Goal: Information Seeking & Learning: Learn about a topic

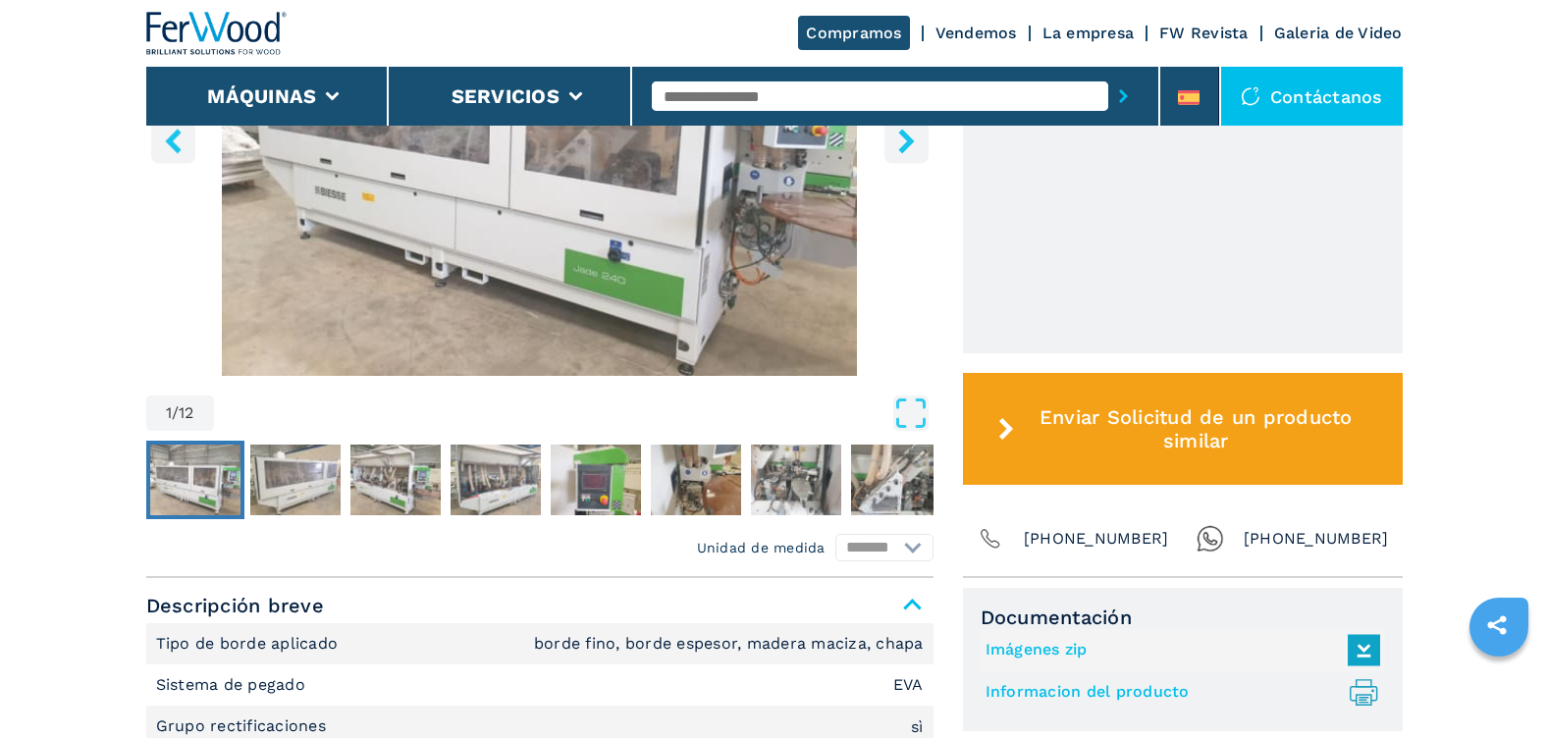
scroll to position [883, 0]
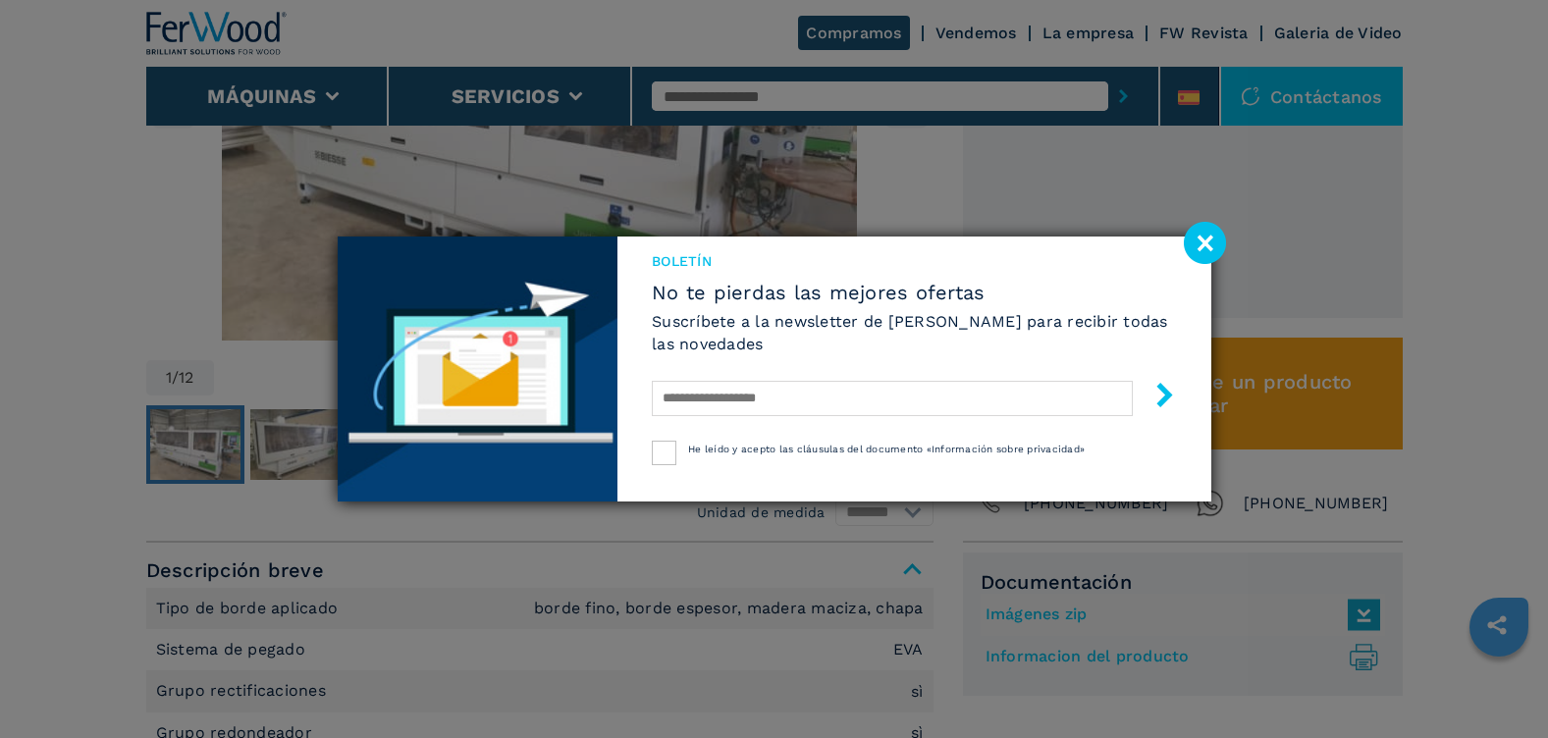
click at [1202, 241] on image at bounding box center [1205, 243] width 42 height 42
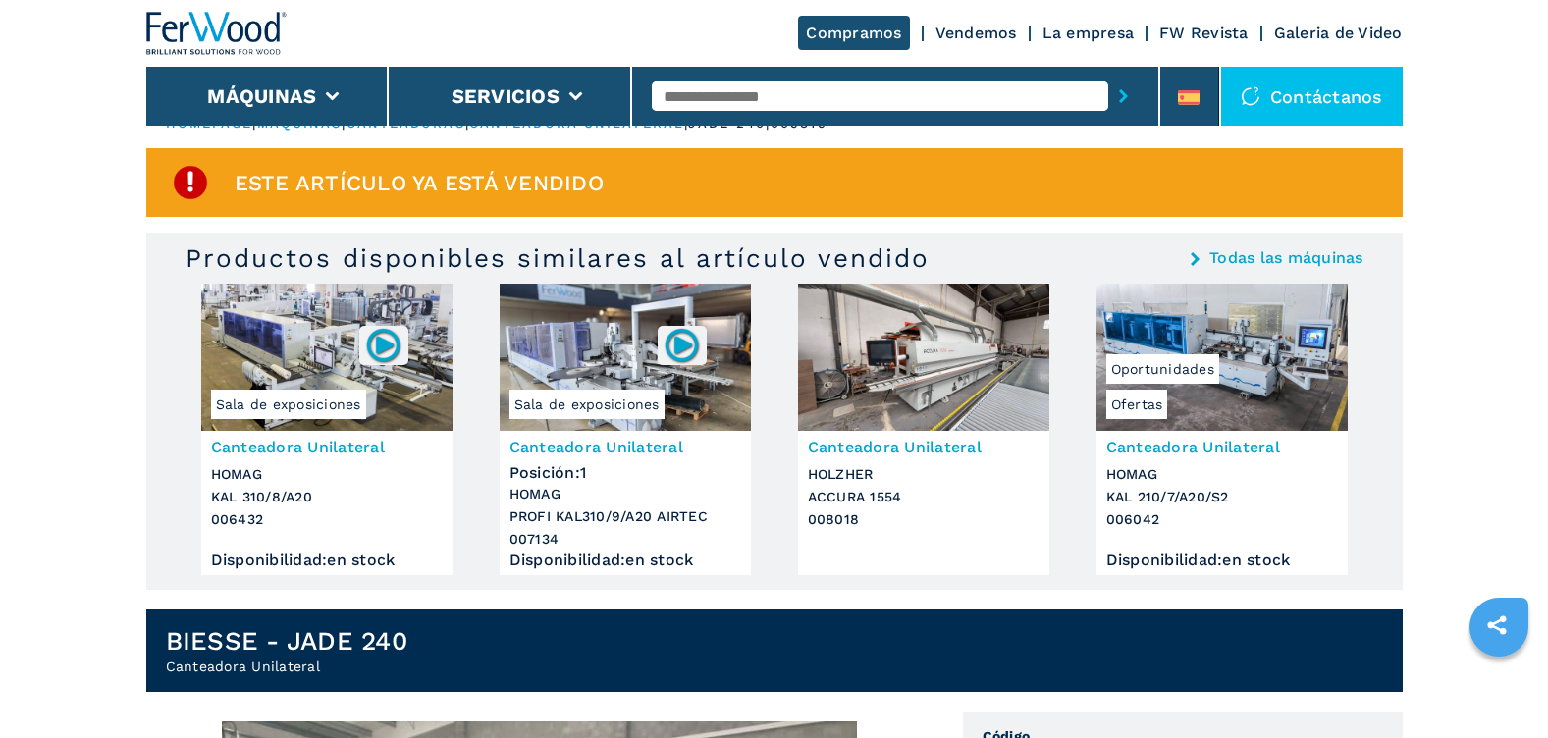
scroll to position [0, 0]
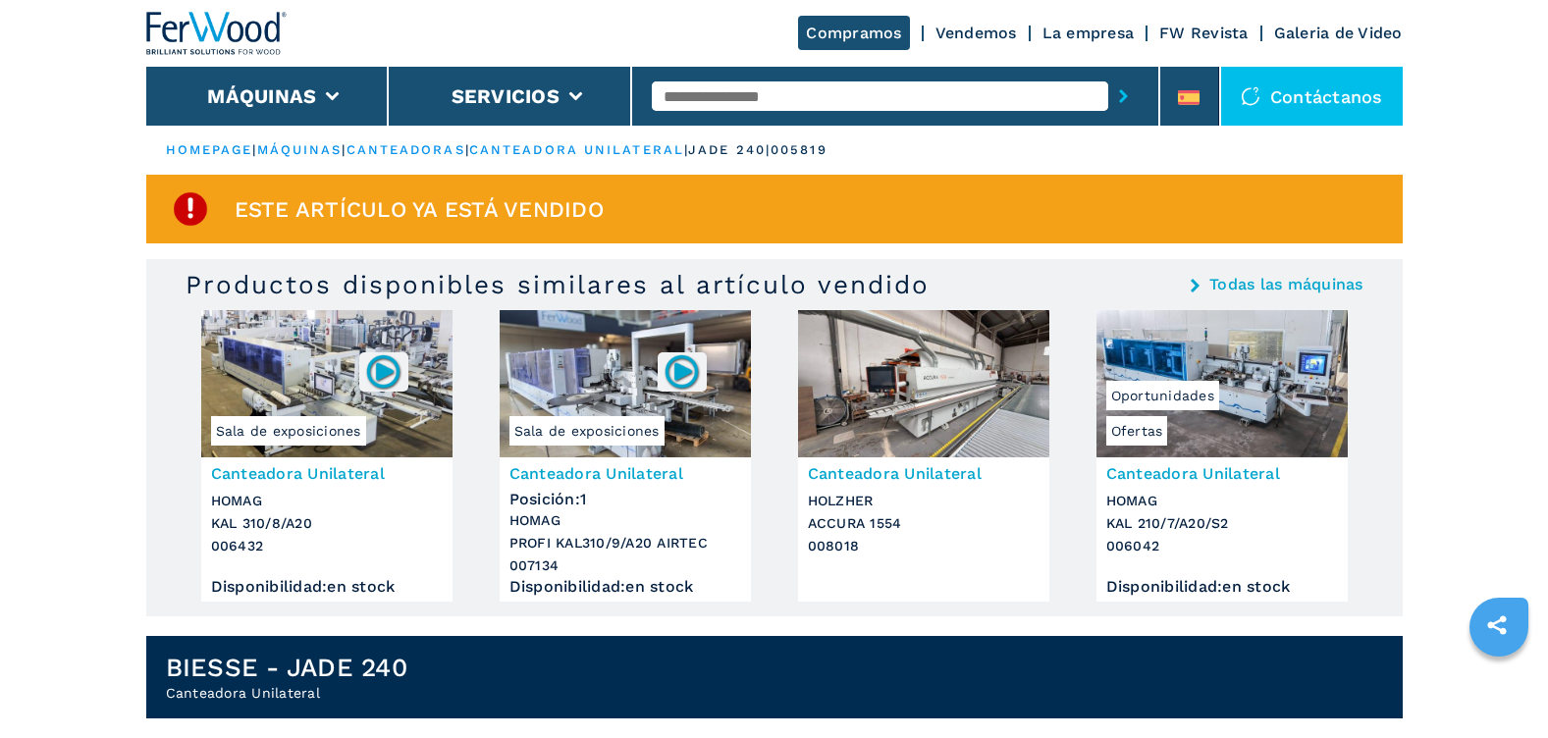
click at [1212, 396] on span "Oportunidades" at bounding box center [1162, 395] width 113 height 29
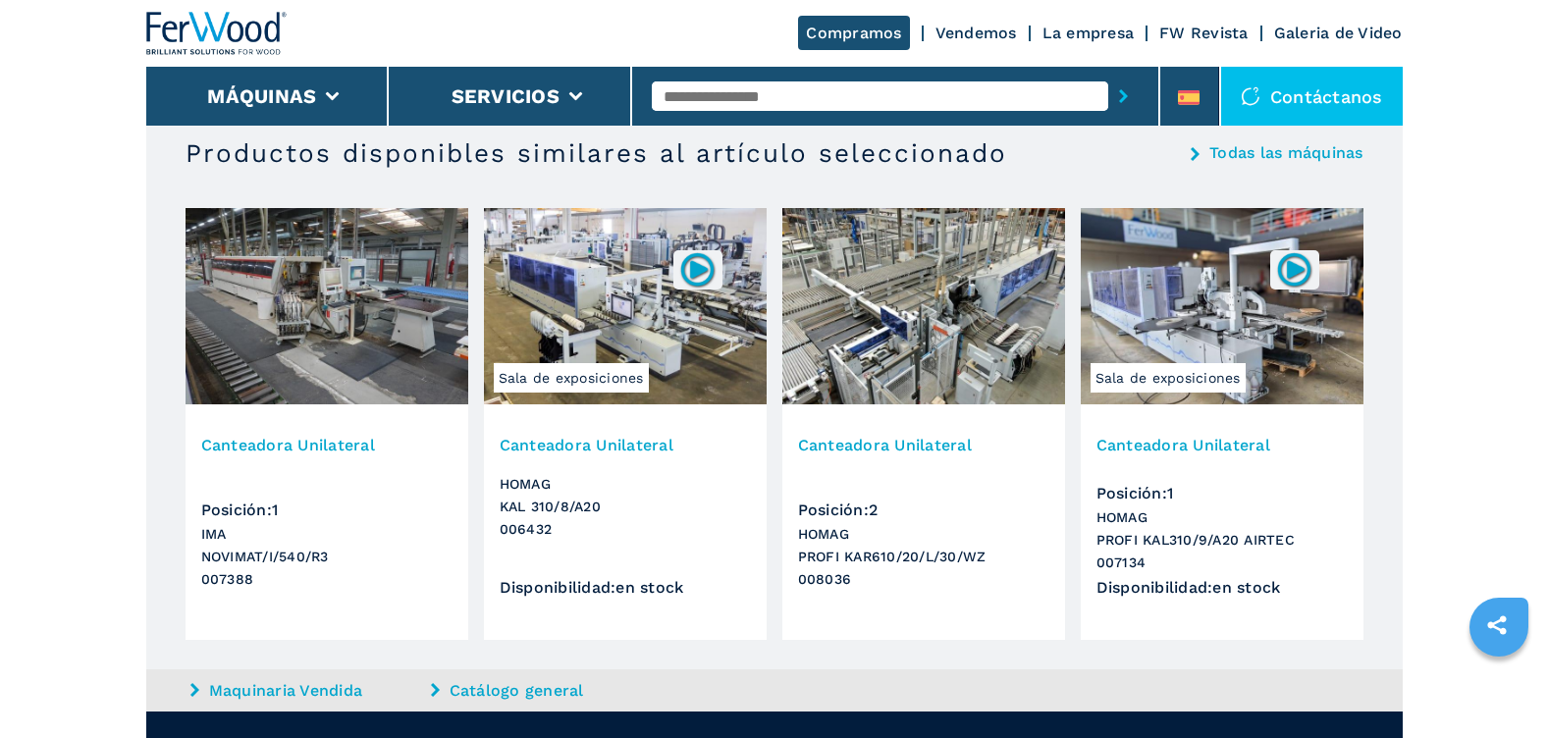
scroll to position [2061, 0]
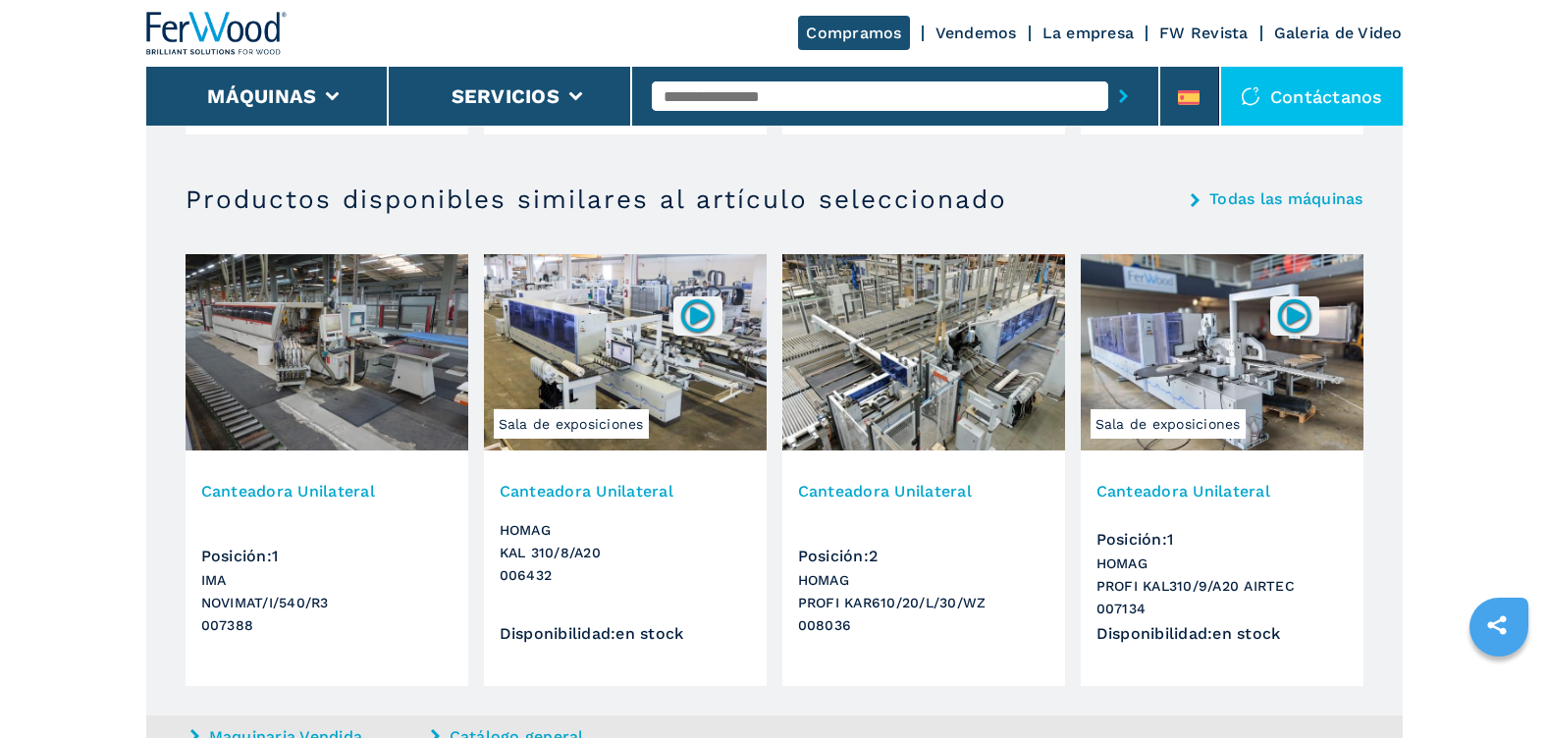
click at [652, 364] on img at bounding box center [625, 352] width 283 height 196
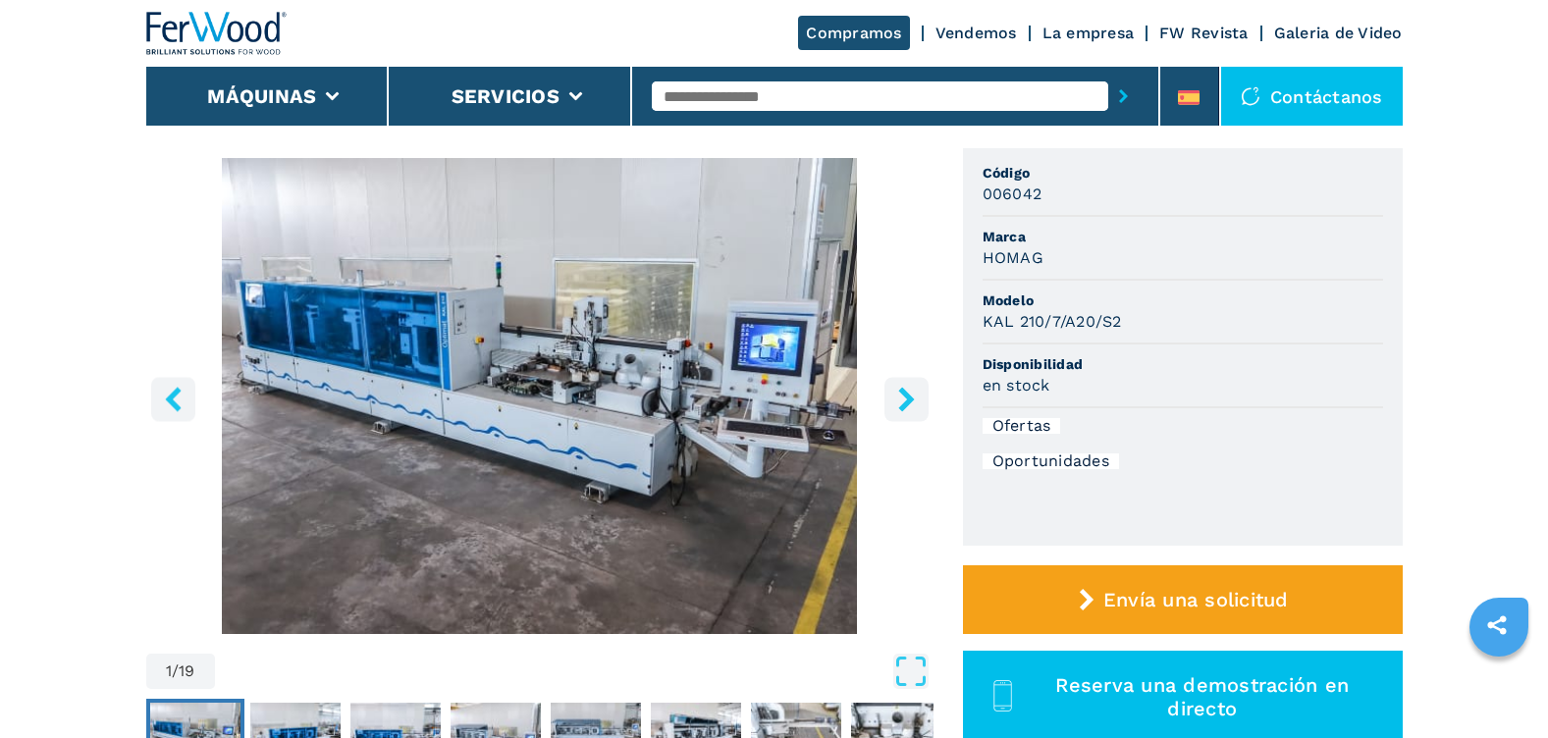
scroll to position [183, 0]
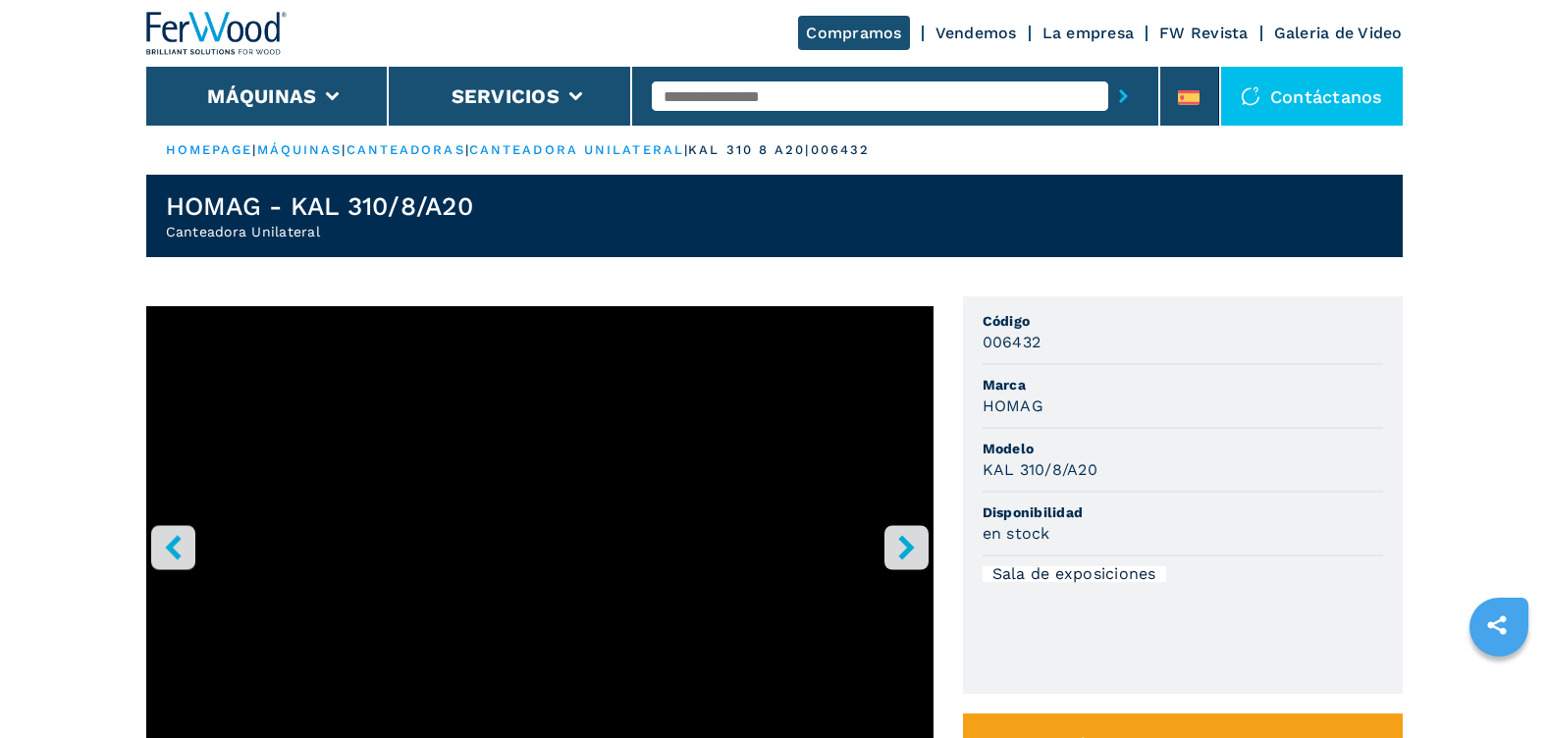
scroll to position [11, 0]
